Goal: Information Seeking & Learning: Learn about a topic

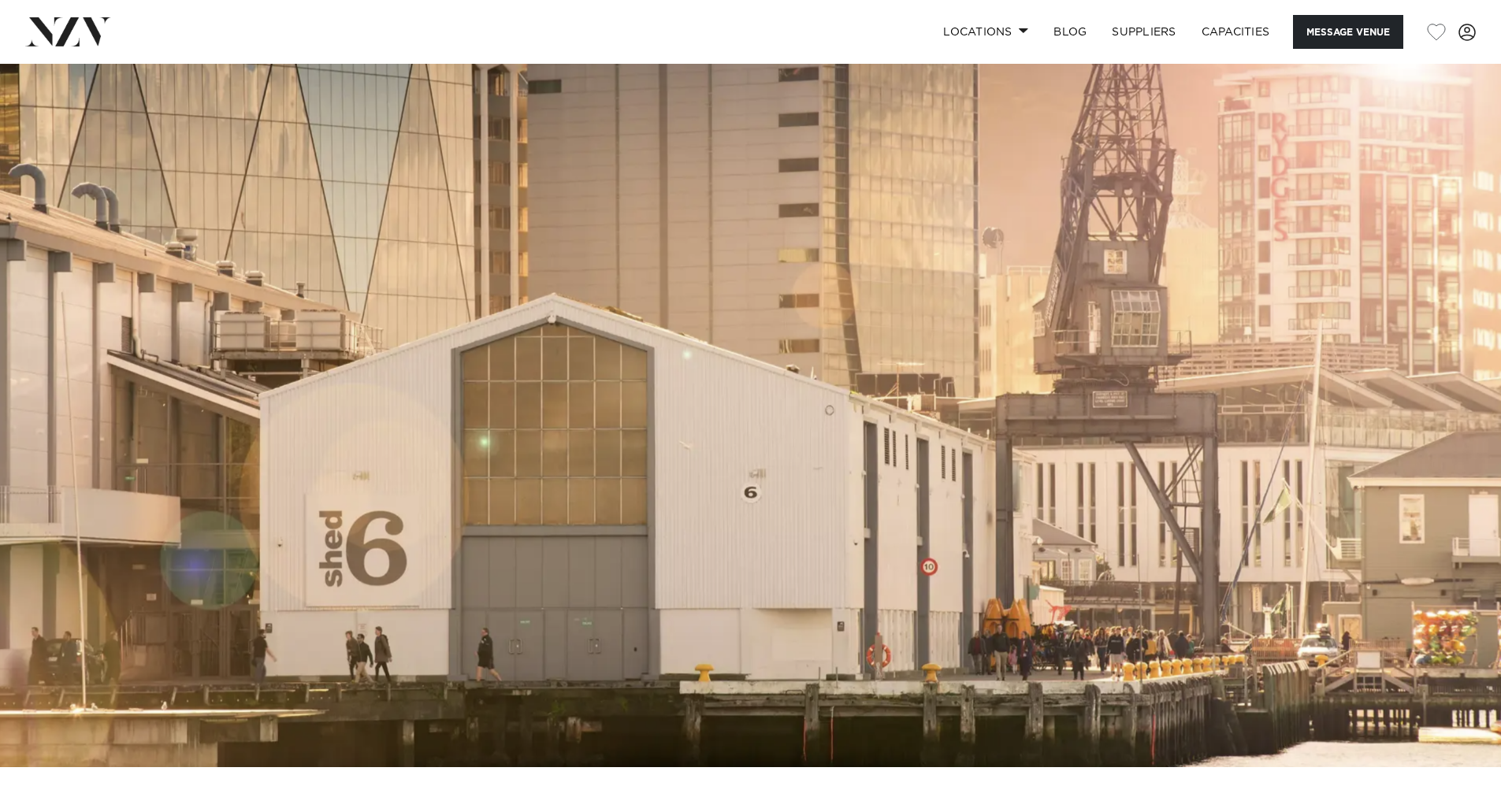
click at [541, 536] on img at bounding box center [750, 415] width 1501 height 703
click at [513, 455] on img at bounding box center [750, 415] width 1501 height 703
